Goal: Answer question/provide support: Share knowledge or assist other users

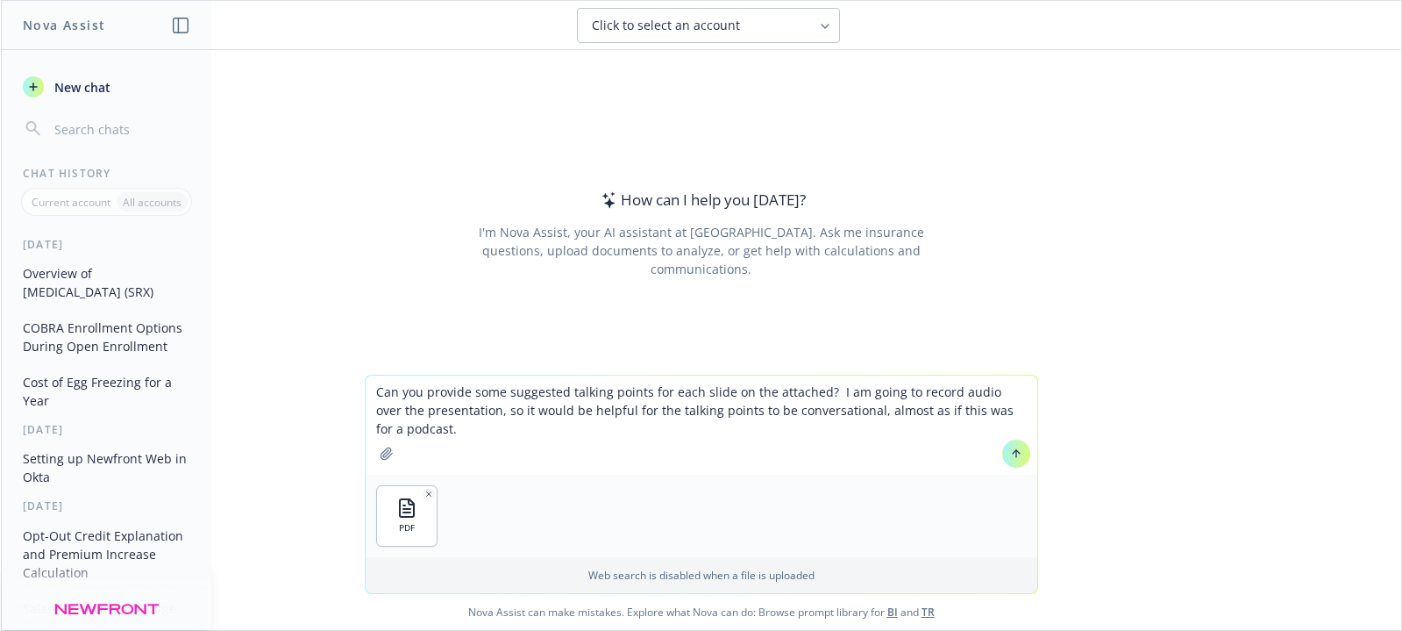
type textarea "Can you provide some suggested talking points for each slide on the attached? I…"
click at [1009, 464] on button at bounding box center [1016, 453] width 28 height 28
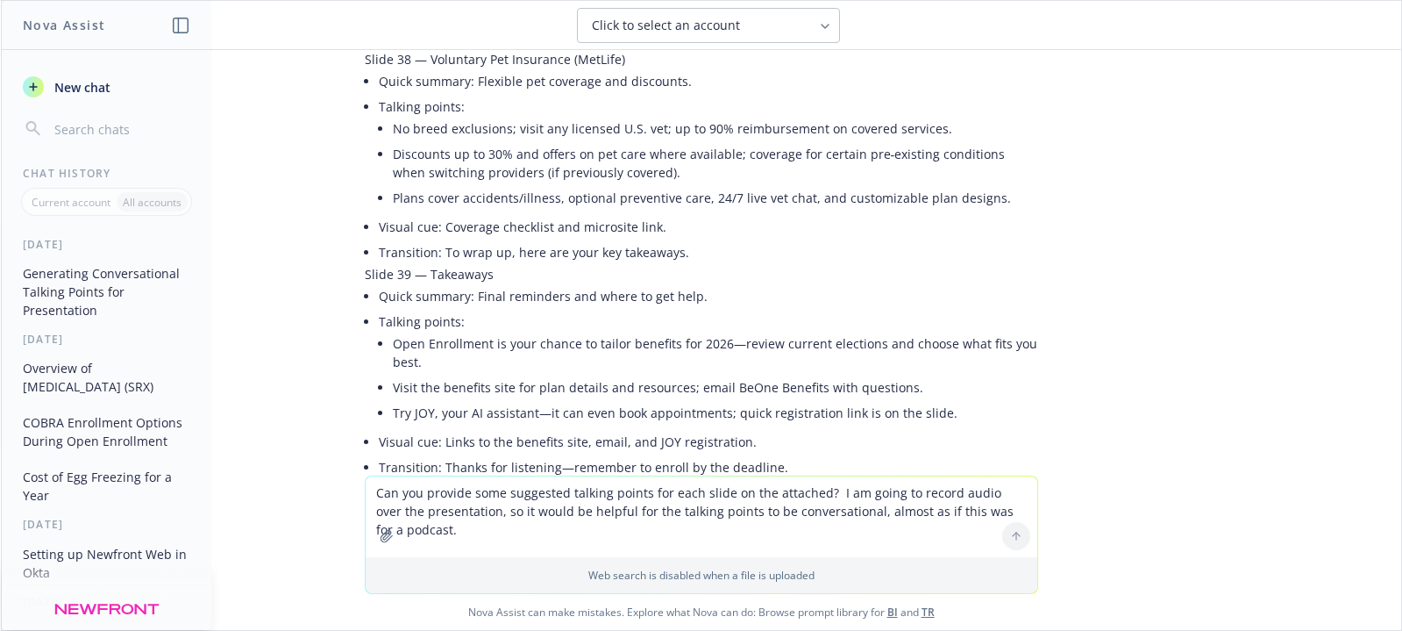
scroll to position [7654, 0]
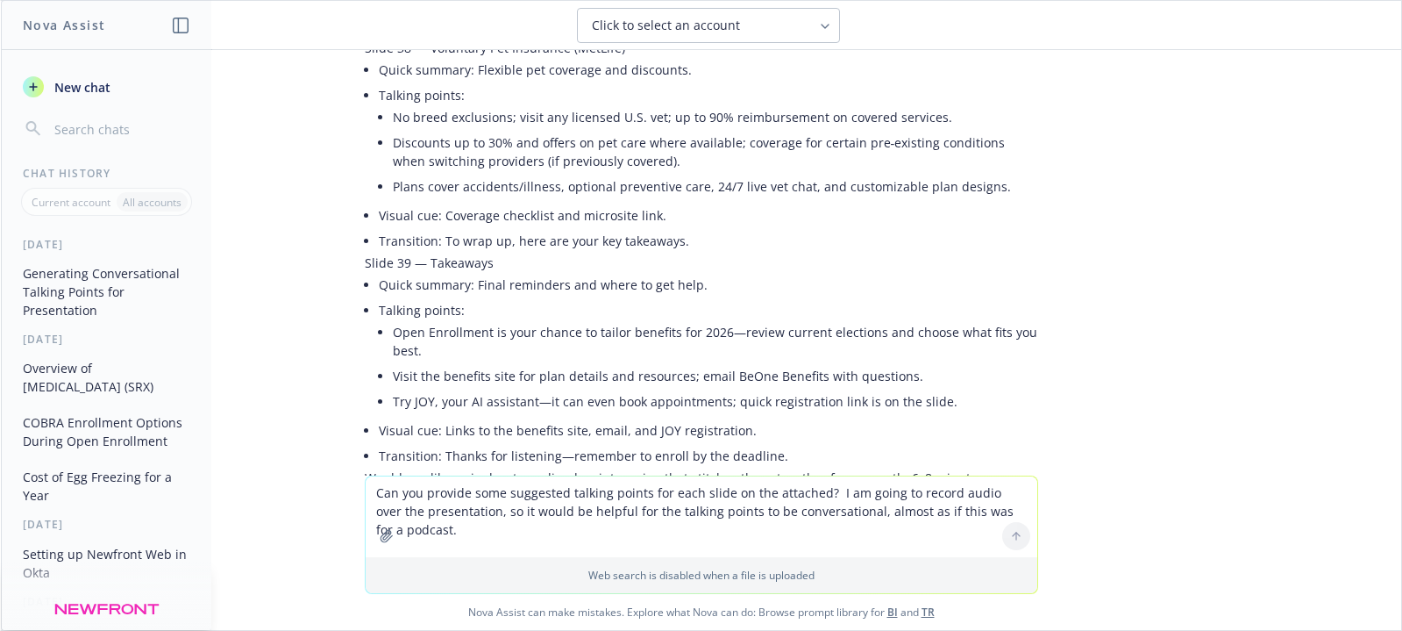
click at [367, 488] on textarea "Can you provide some suggested talking points for each slide on the attached? I…" at bounding box center [702, 516] width 672 height 81
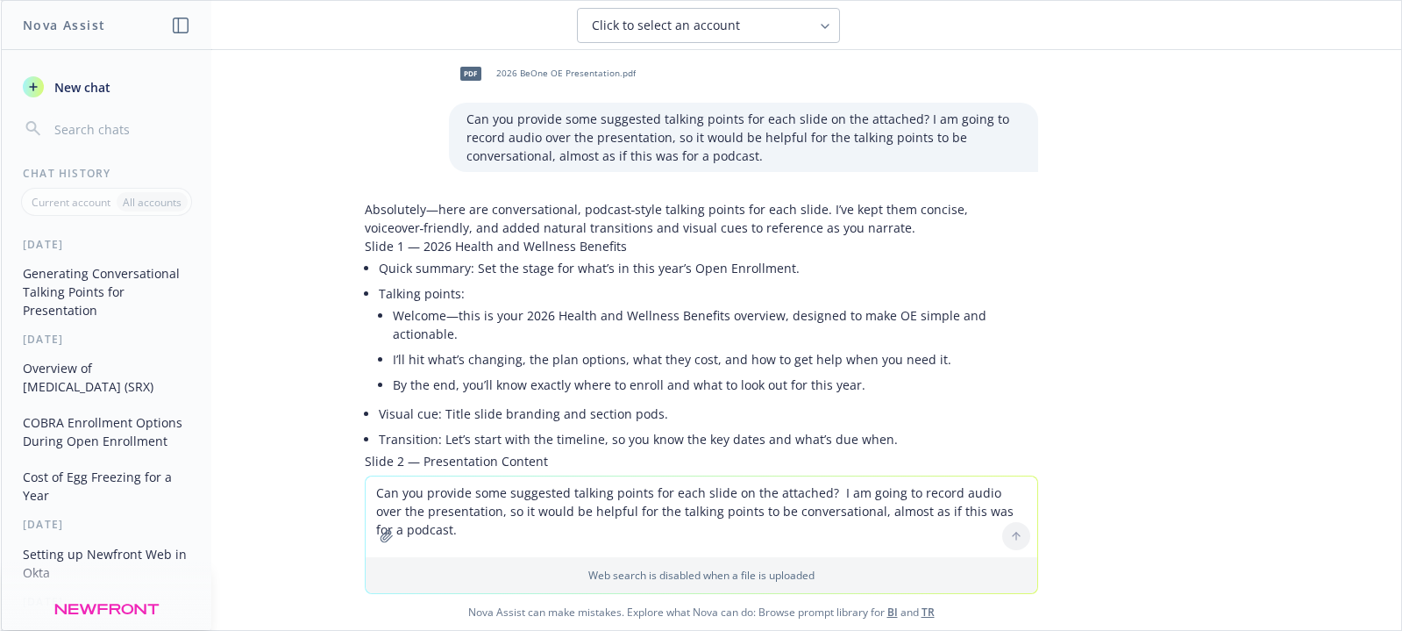
scroll to position [0, 0]
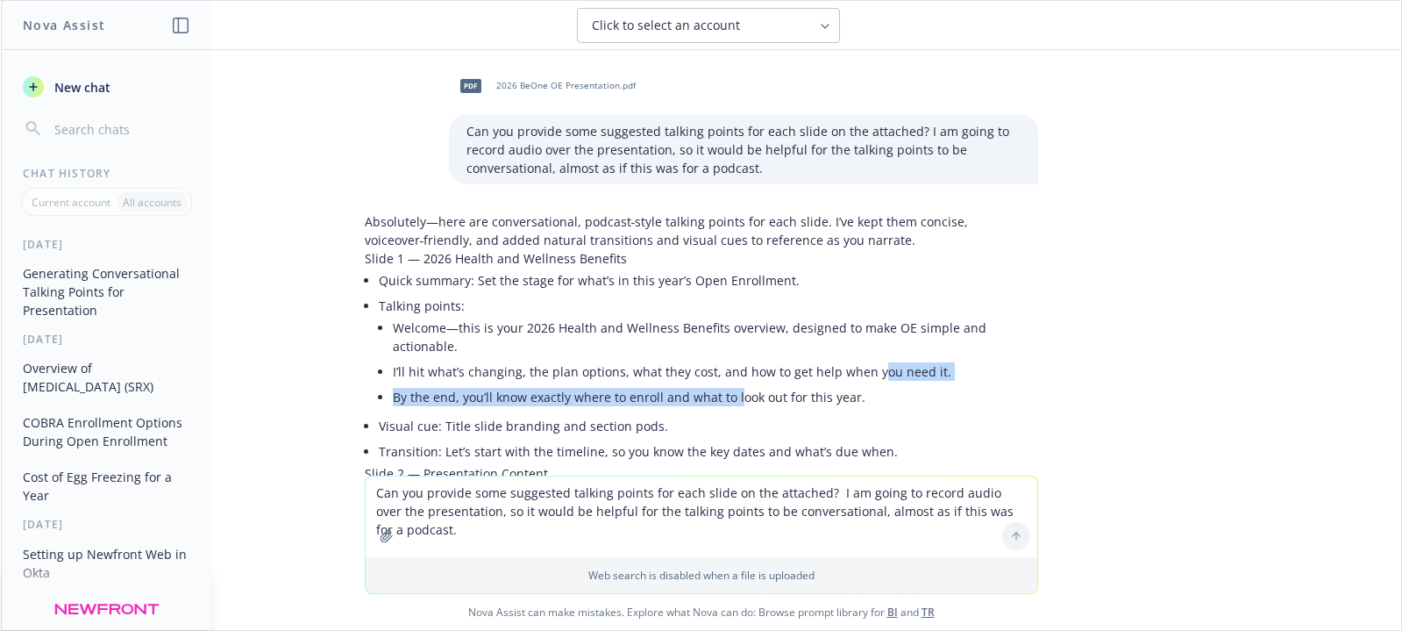
drag, startPoint x: 785, startPoint y: 367, endPoint x: 723, endPoint y: 373, distance: 61.7
click at [723, 373] on ul "Welcome—this is your 2026 Health and Wellness Benefits overview, designed to ma…" at bounding box center [715, 362] width 645 height 95
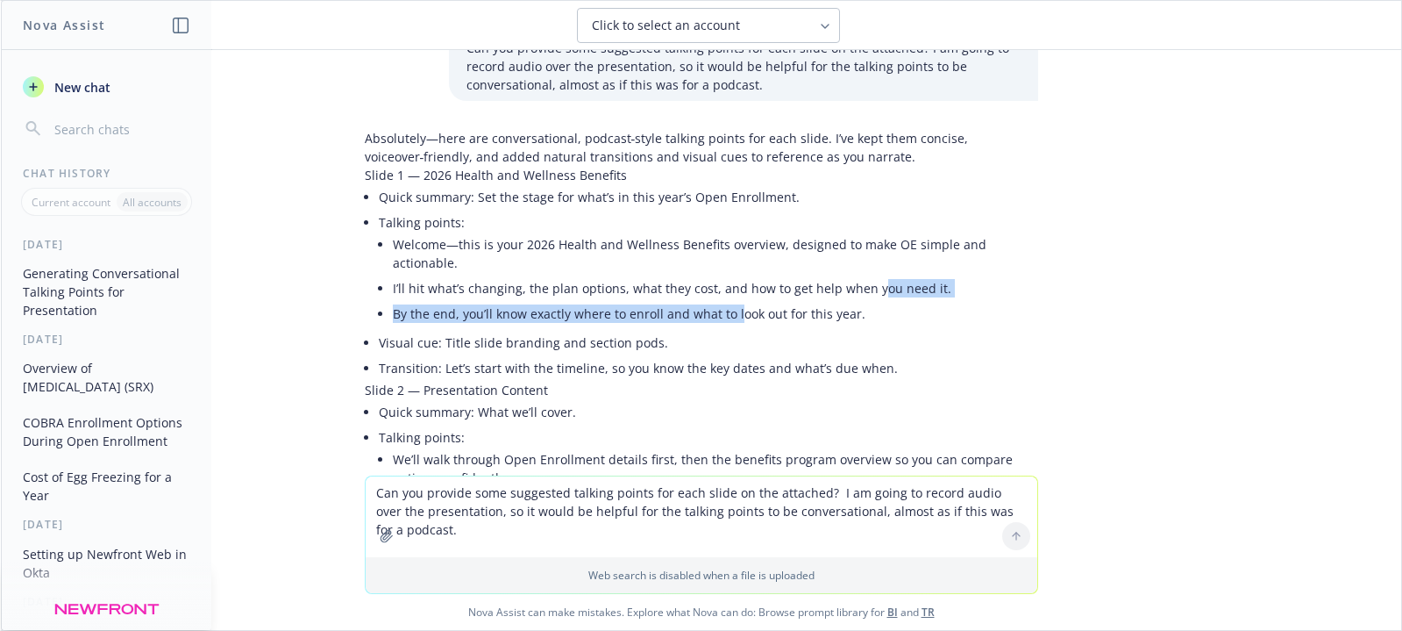
scroll to position [88, 0]
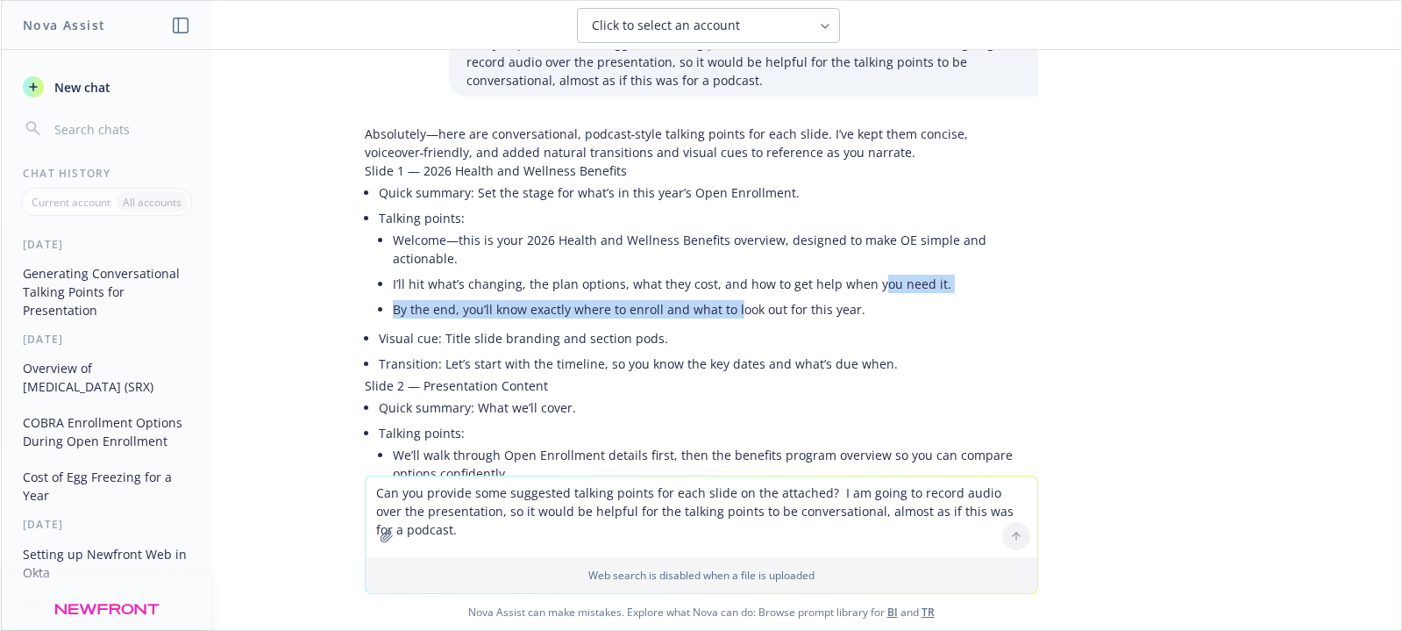
click at [695, 304] on li "Talking points: Welcome—this is your 2026 Health and Wellness Benefits overview…" at bounding box center [708, 265] width 659 height 120
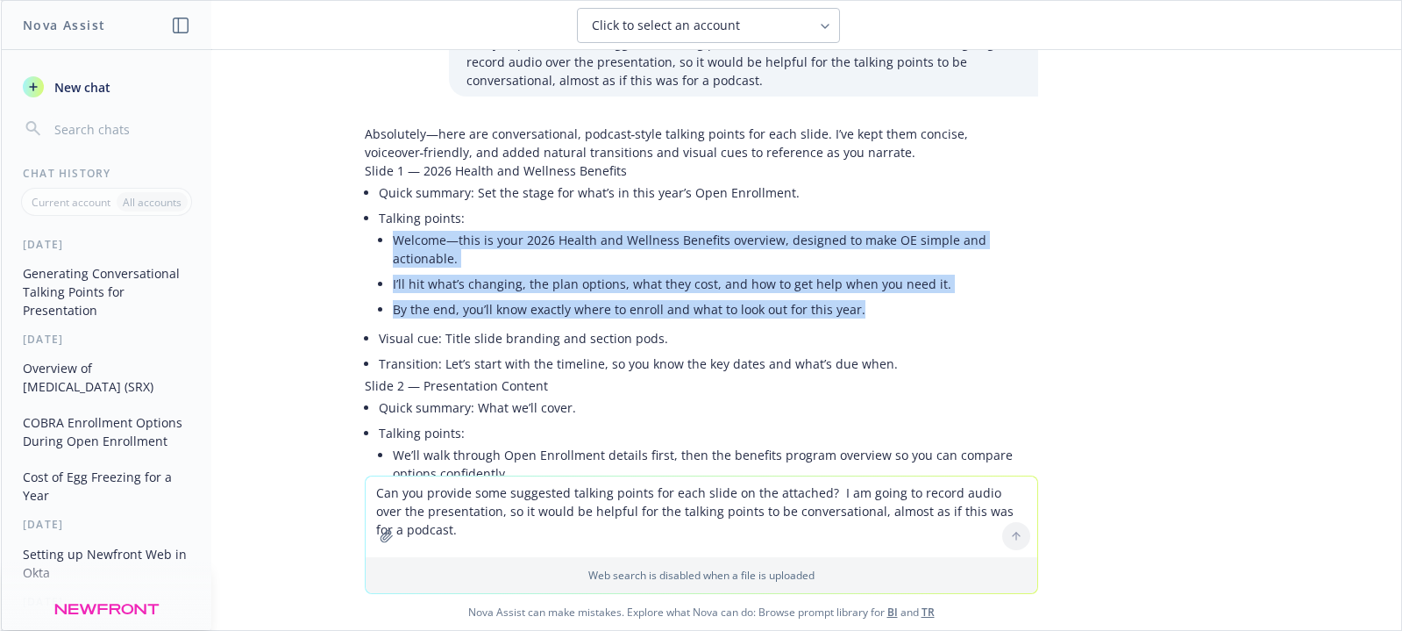
drag, startPoint x: 864, startPoint y: 300, endPoint x: 381, endPoint y: 239, distance: 487.1
click at [393, 239] on ul "Welcome—this is your 2026 Health and Wellness Benefits overview, designed to ma…" at bounding box center [715, 274] width 645 height 95
copy ul "Welcome—this is your 2026 Health and Wellness Benefits overview, designed to ma…"
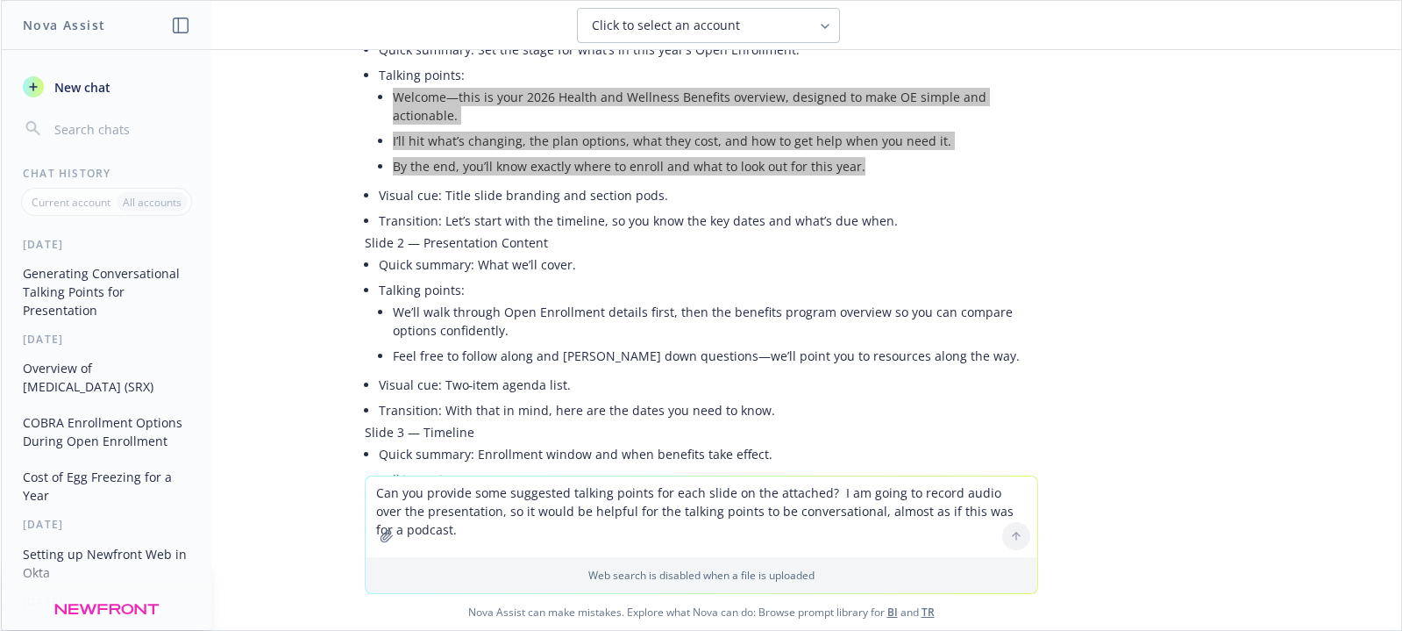
scroll to position [263, 0]
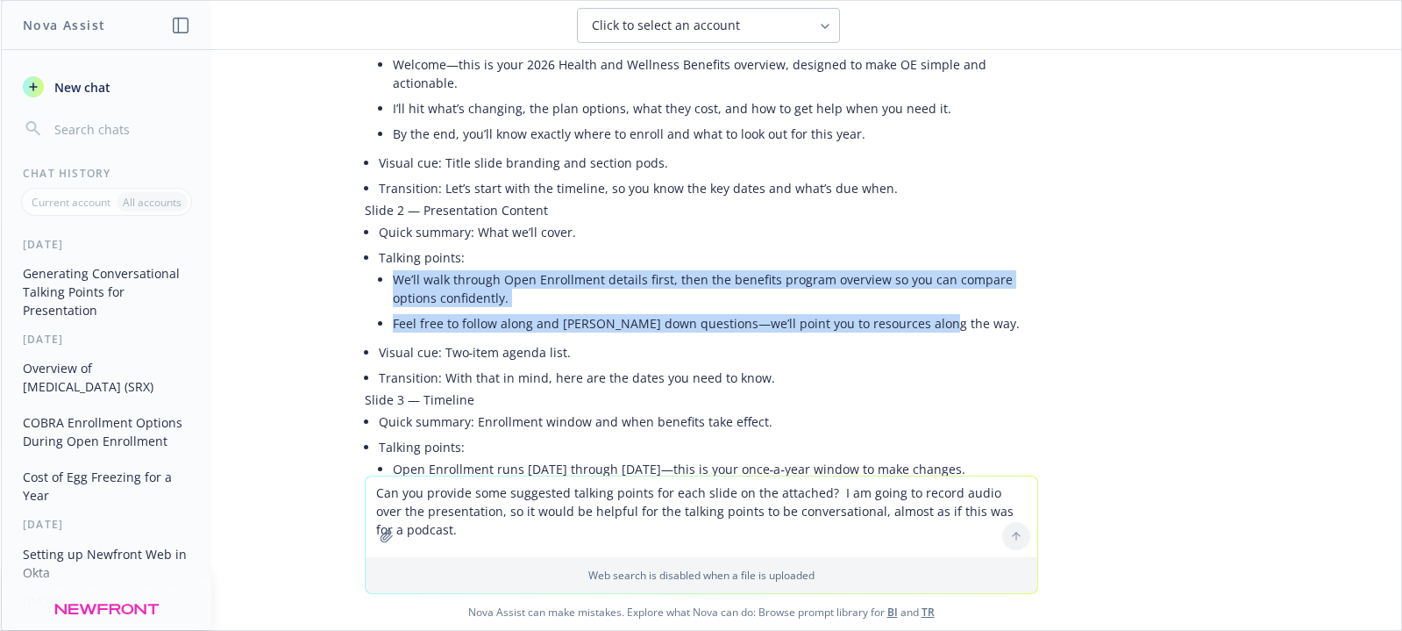
drag, startPoint x: 925, startPoint y: 308, endPoint x: 402, endPoint y: 266, distance: 525.2
click at [393, 267] on ul "We’ll walk through Open Enrollment details first, then the benefits program ove…" at bounding box center [715, 301] width 645 height 69
copy ul "We’ll walk through Open Enrollment details first, then the benefits program ove…"
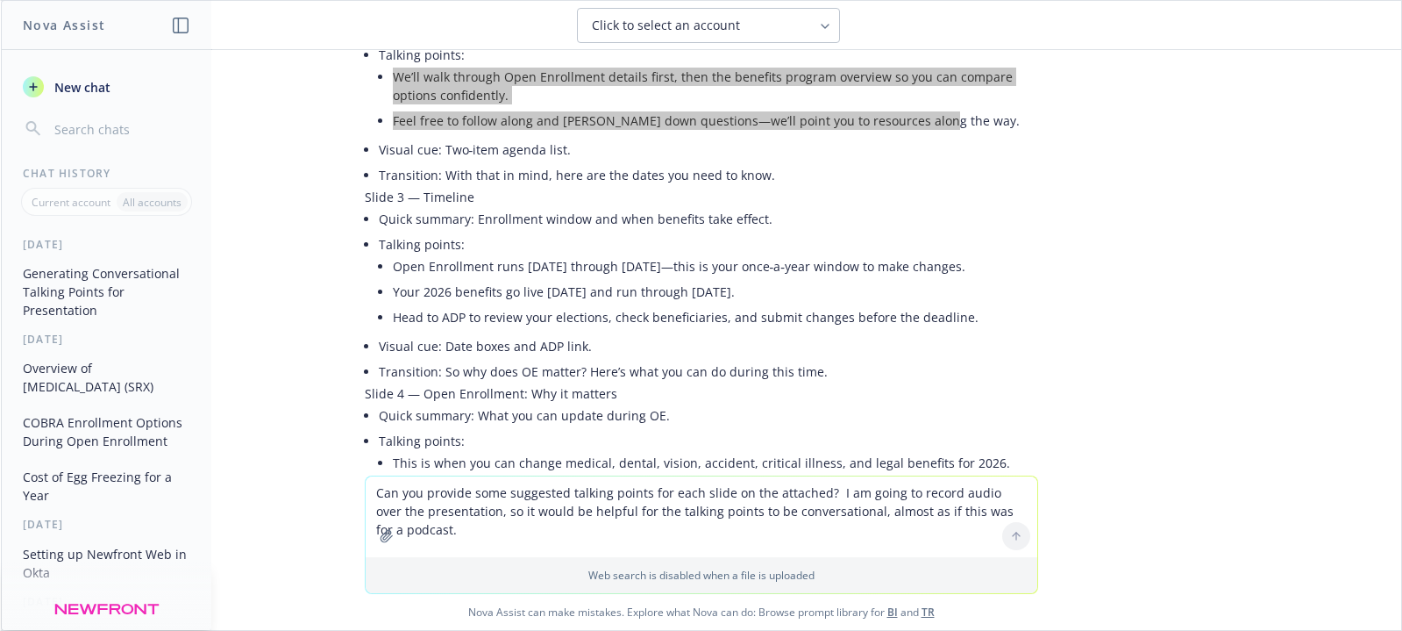
scroll to position [526, 0]
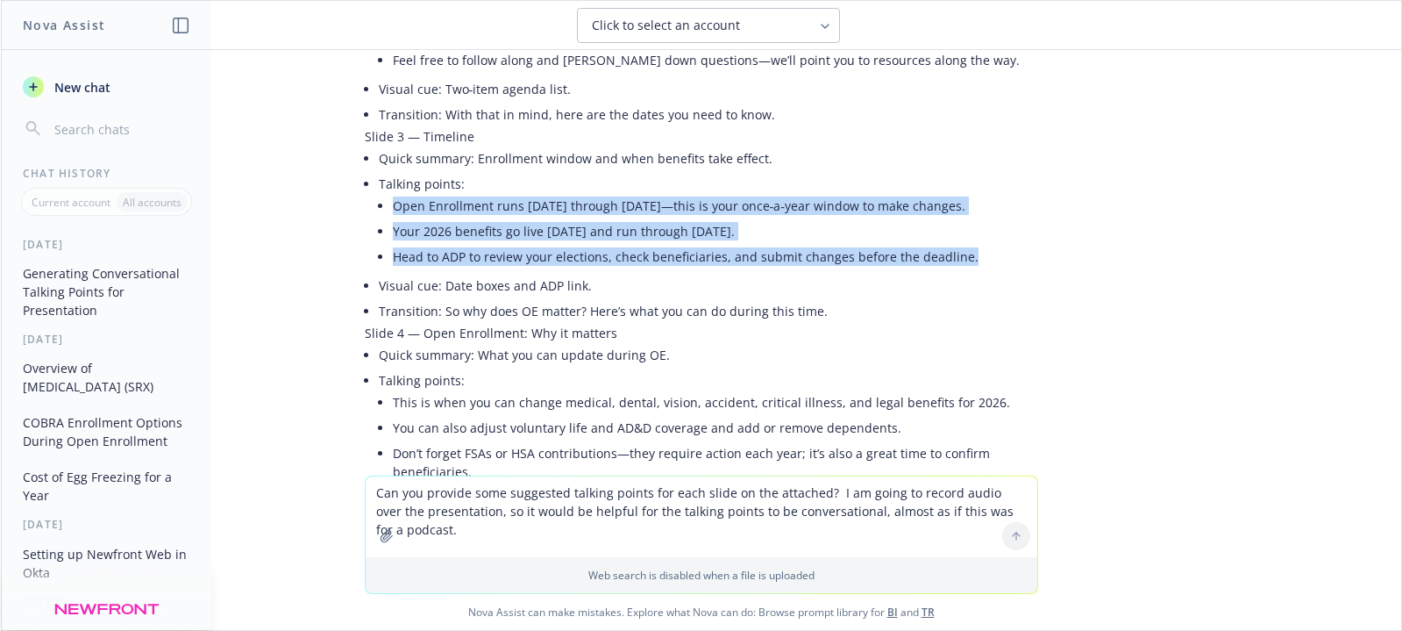
drag, startPoint x: 951, startPoint y: 239, endPoint x: 355, endPoint y: 197, distance: 596.9
copy ul "Open Enrollment runs [DATE] through [DATE]—this is your once‑a‑year window to m…"
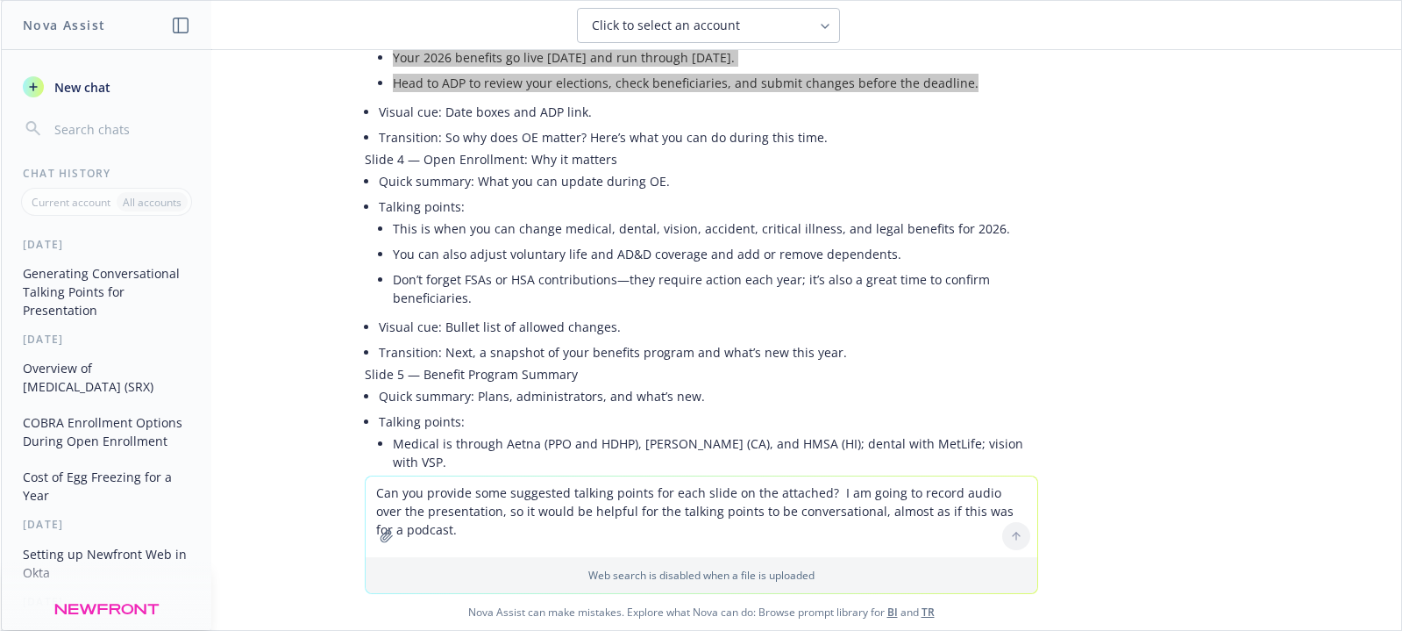
scroll to position [702, 0]
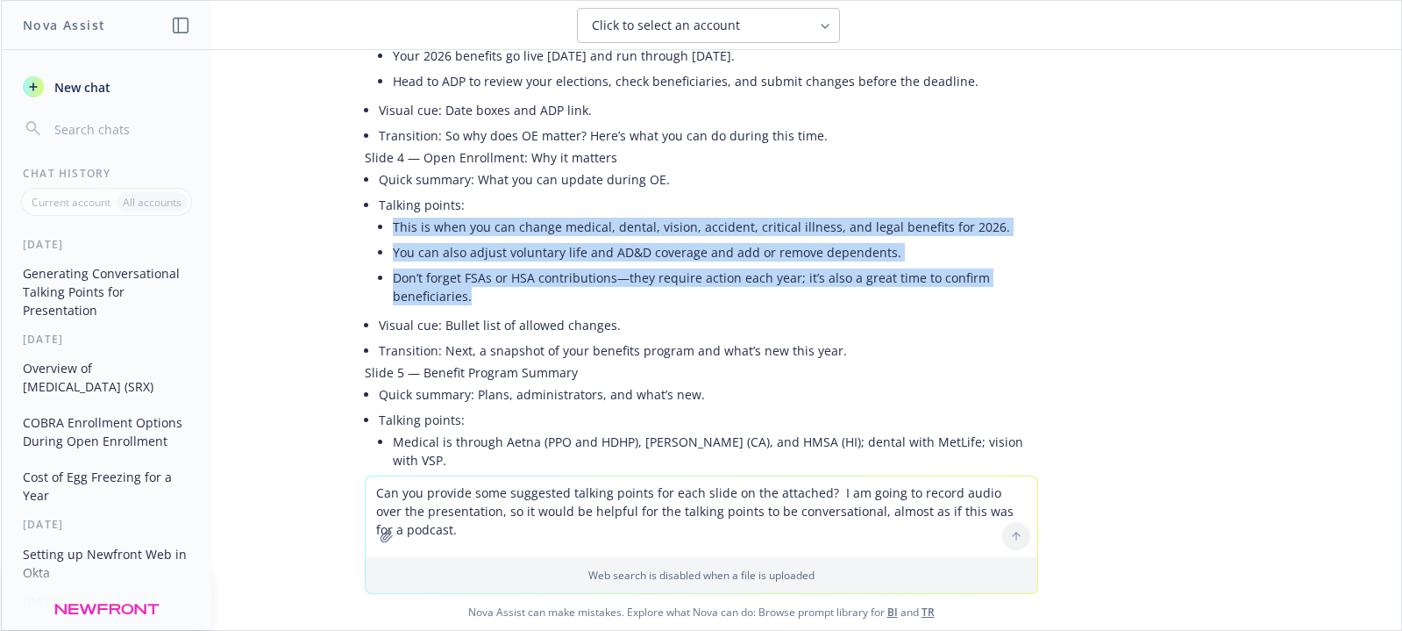
drag, startPoint x: 475, startPoint y: 272, endPoint x: 381, endPoint y: 214, distance: 111.0
click at [393, 214] on ul "This is when you can change medical, dental, vision, accident, critical illness…" at bounding box center [715, 261] width 645 height 95
copy ul "This is when you can change medical, dental, vision, accident, critical illness…"
